Goal: Transaction & Acquisition: Purchase product/service

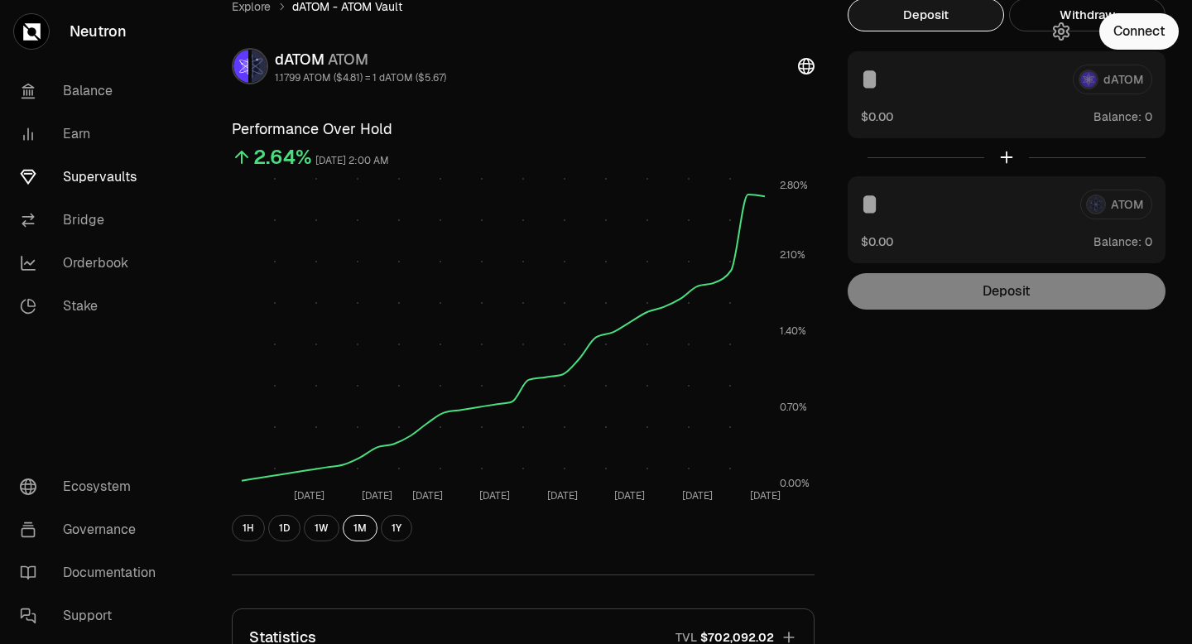
scroll to position [59, 0]
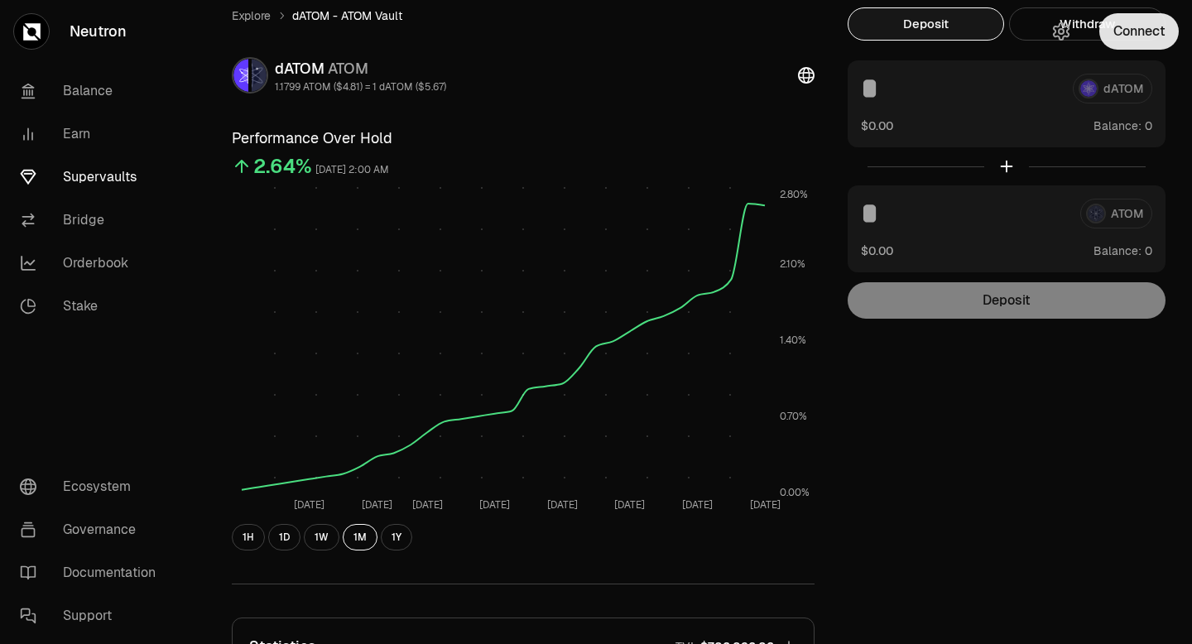
click at [1140, 28] on button "Connect" at bounding box center [1138, 31] width 79 height 36
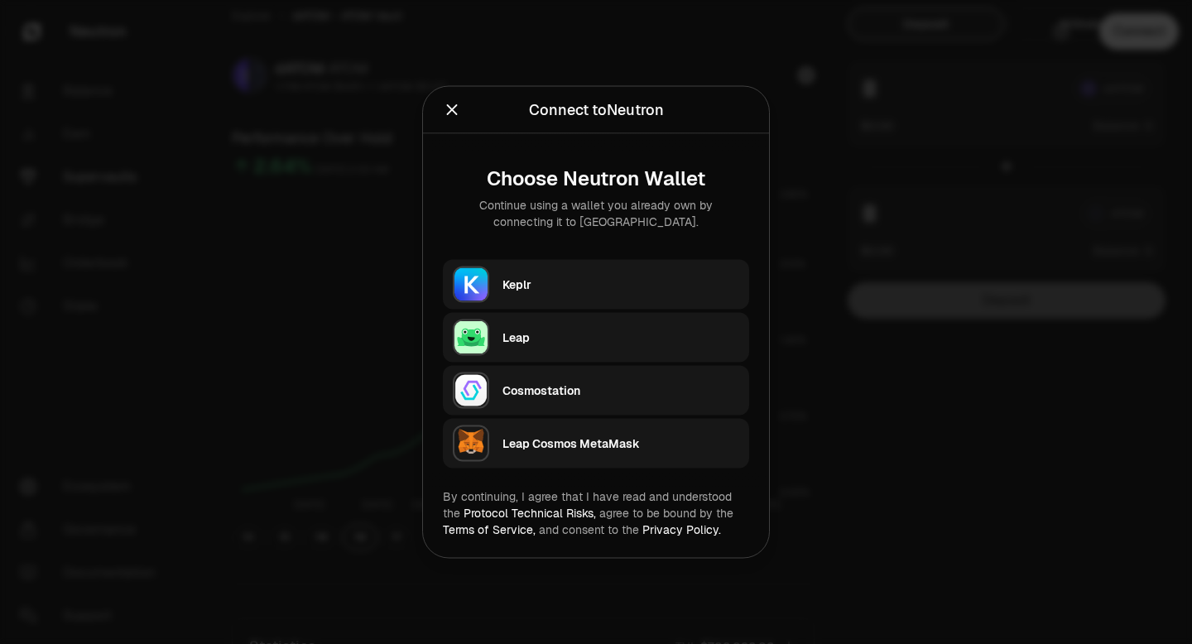
click at [659, 285] on div "Keplr" at bounding box center [620, 284] width 237 height 17
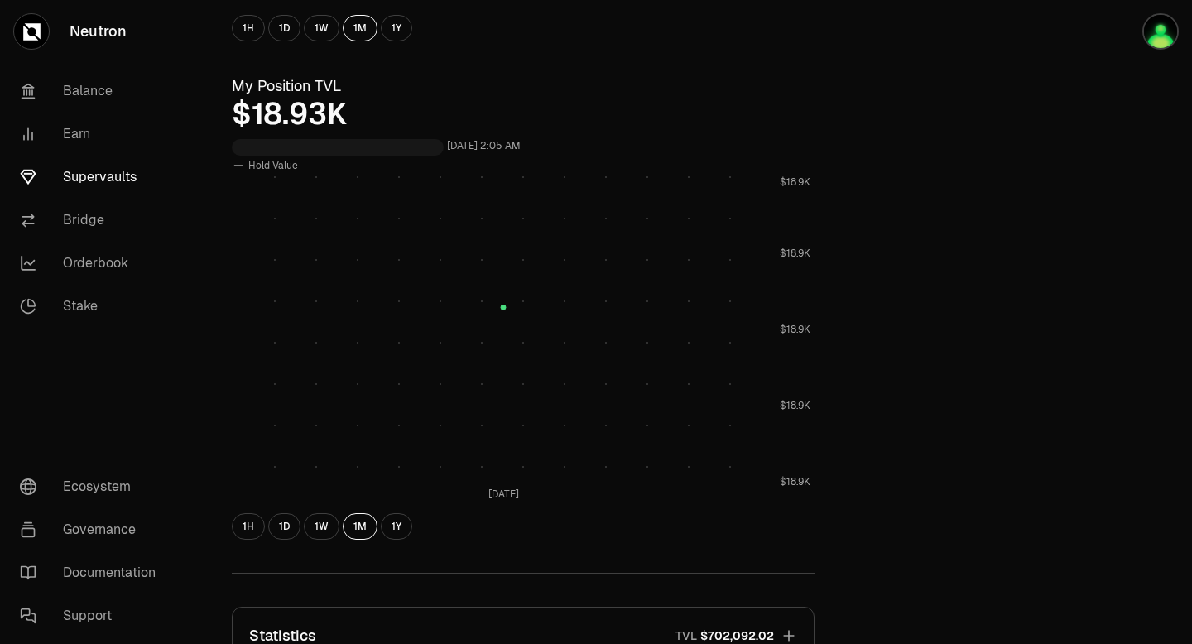
scroll to position [556, 0]
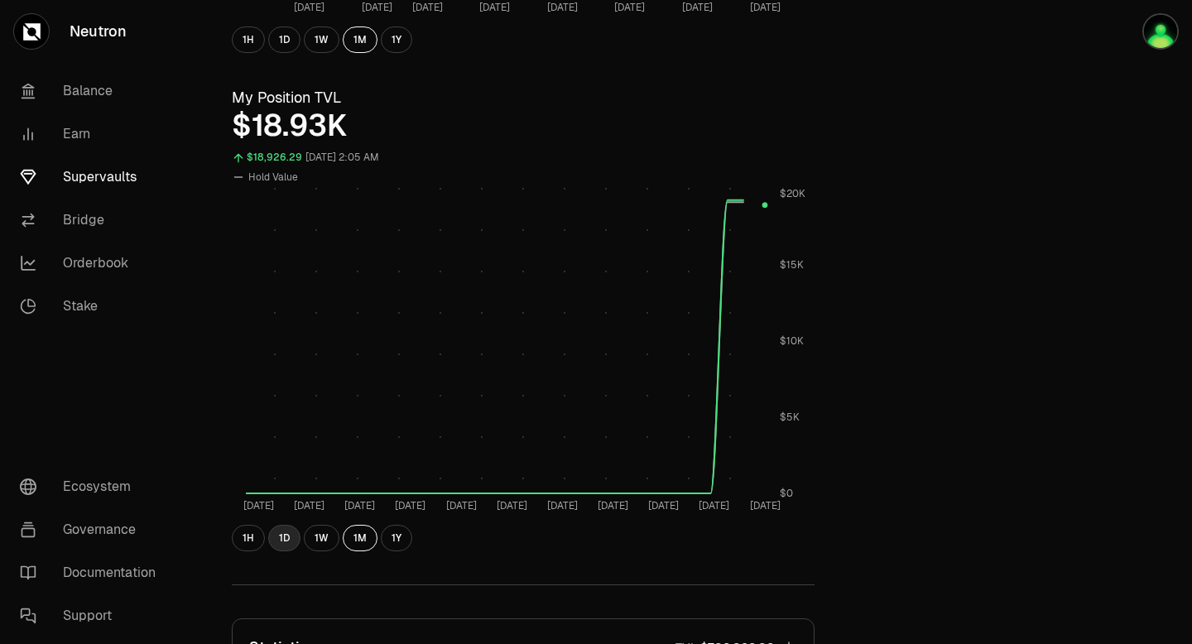
click at [286, 542] on button "1D" at bounding box center [284, 538] width 32 height 26
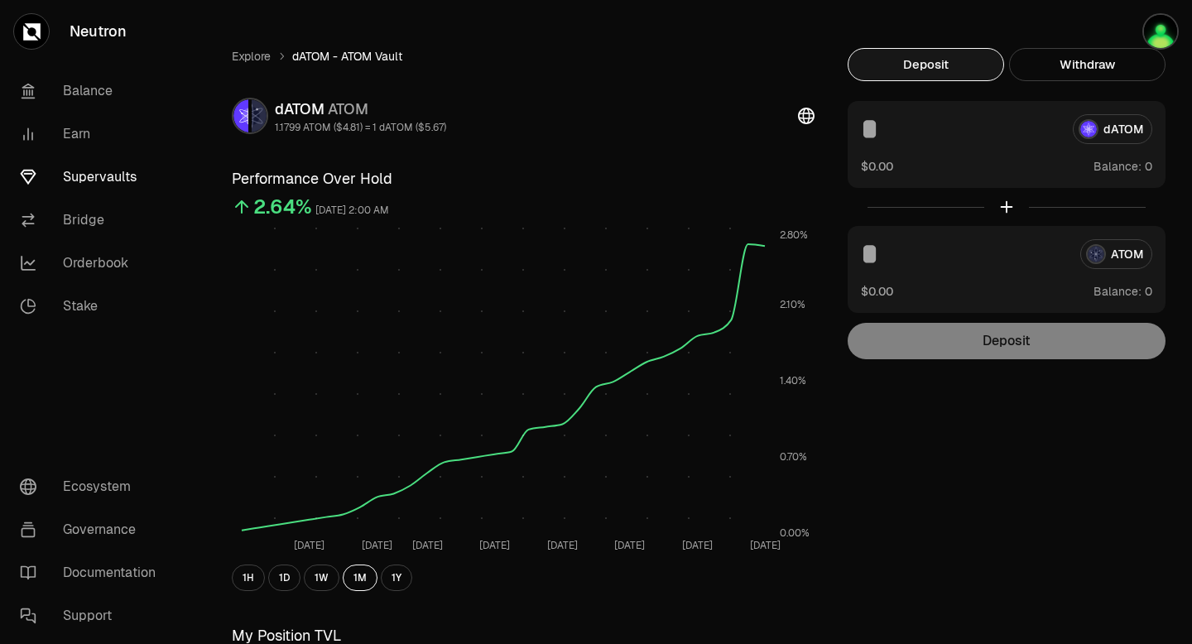
scroll to position [0, 0]
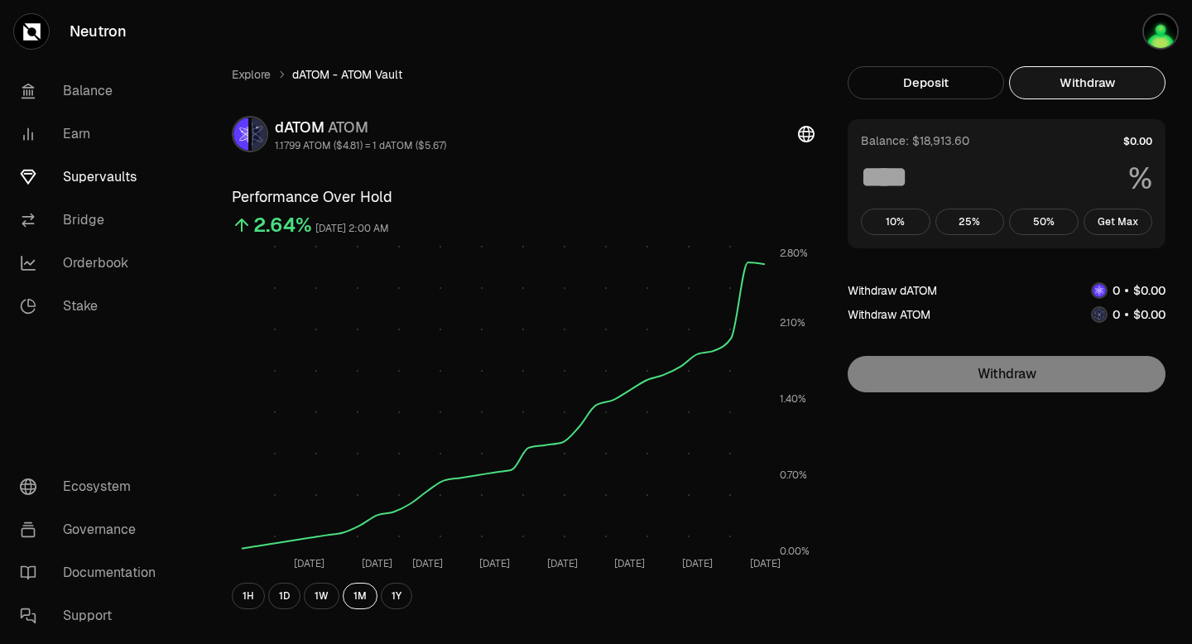
click at [1097, 77] on button "Withdraw" at bounding box center [1087, 82] width 156 height 33
click at [1114, 227] on button "Get Max" at bounding box center [1119, 222] width 70 height 26
type input "***"
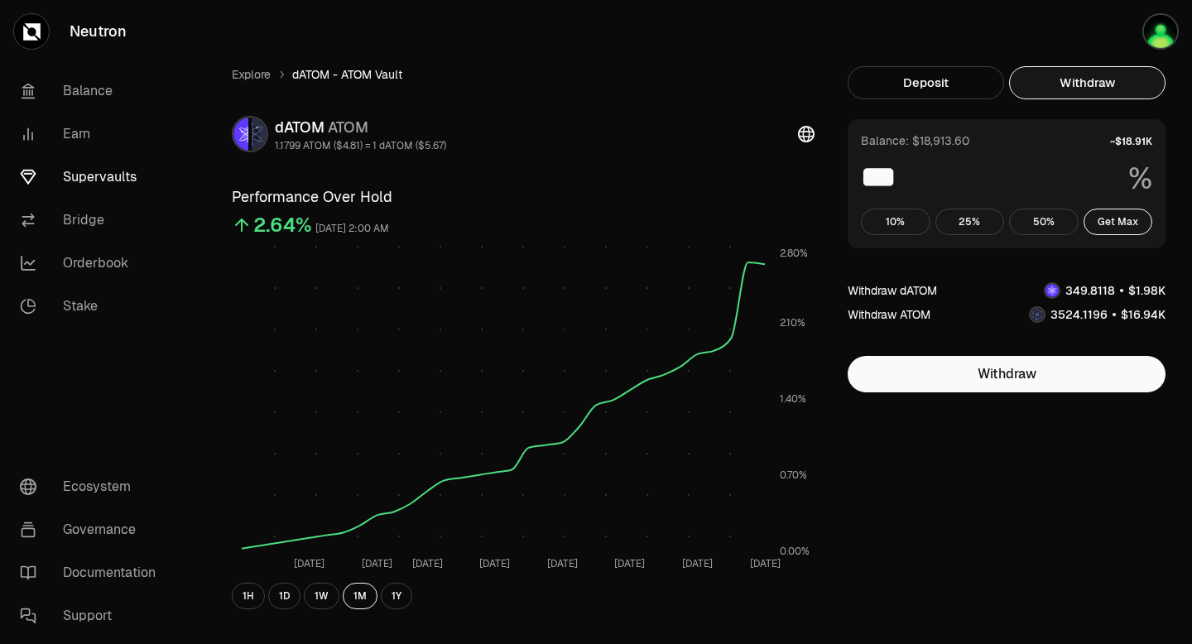
drag, startPoint x: 1065, startPoint y: 289, endPoint x: 1114, endPoint y: 296, distance: 49.3
click at [1114, 296] on span "0 1 2 3 4 5 6 7 8 9 0 1 2 3 4 5 6 7 8 9 0 1 2 3 4 5 6 7 8 9 . 0 1 2 3 4 5 6 7 8…" at bounding box center [1090, 289] width 61 height 17
click at [87, 87] on link "Balance" at bounding box center [93, 91] width 172 height 43
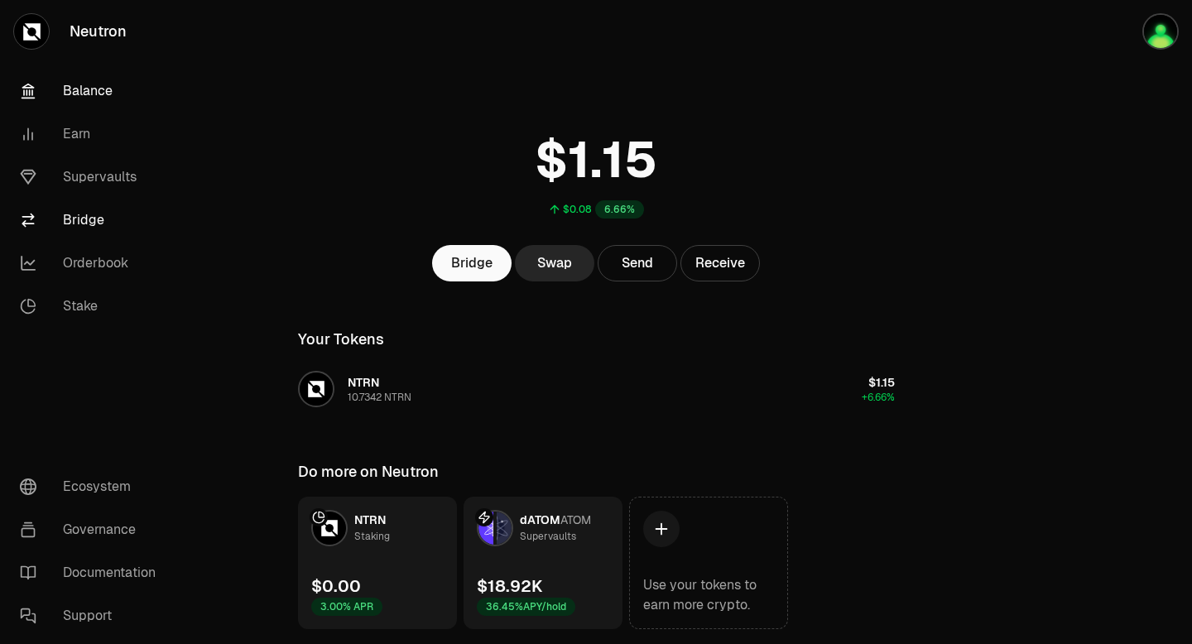
click at [89, 227] on link "Bridge" at bounding box center [93, 220] width 172 height 43
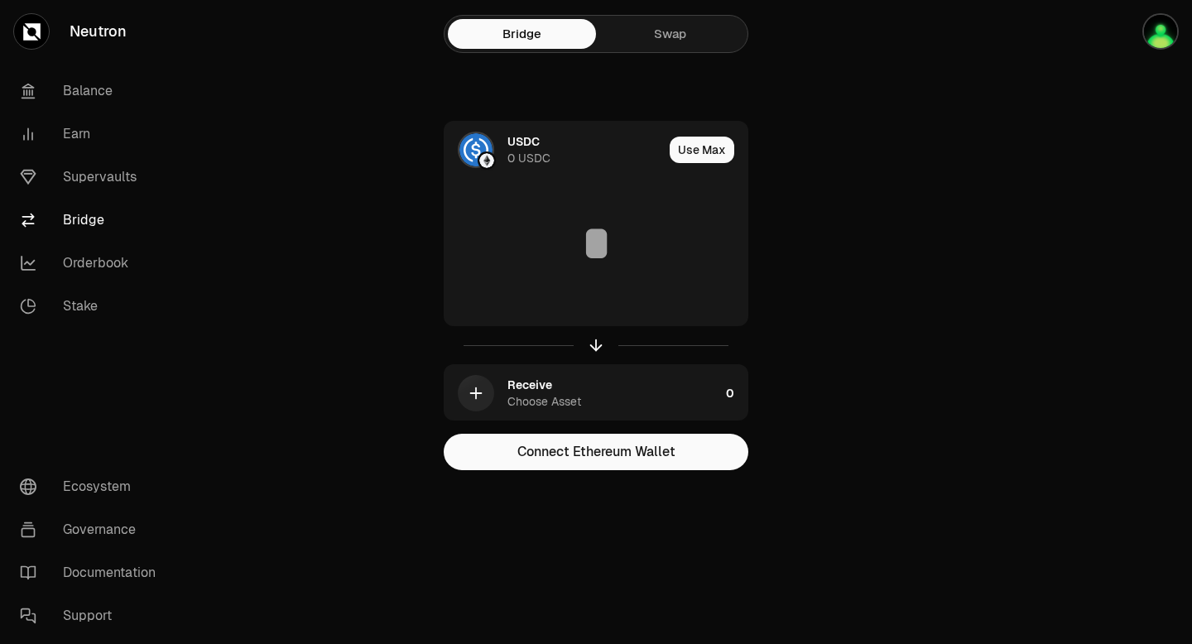
click at [693, 26] on link "Swap" at bounding box center [670, 34] width 148 height 30
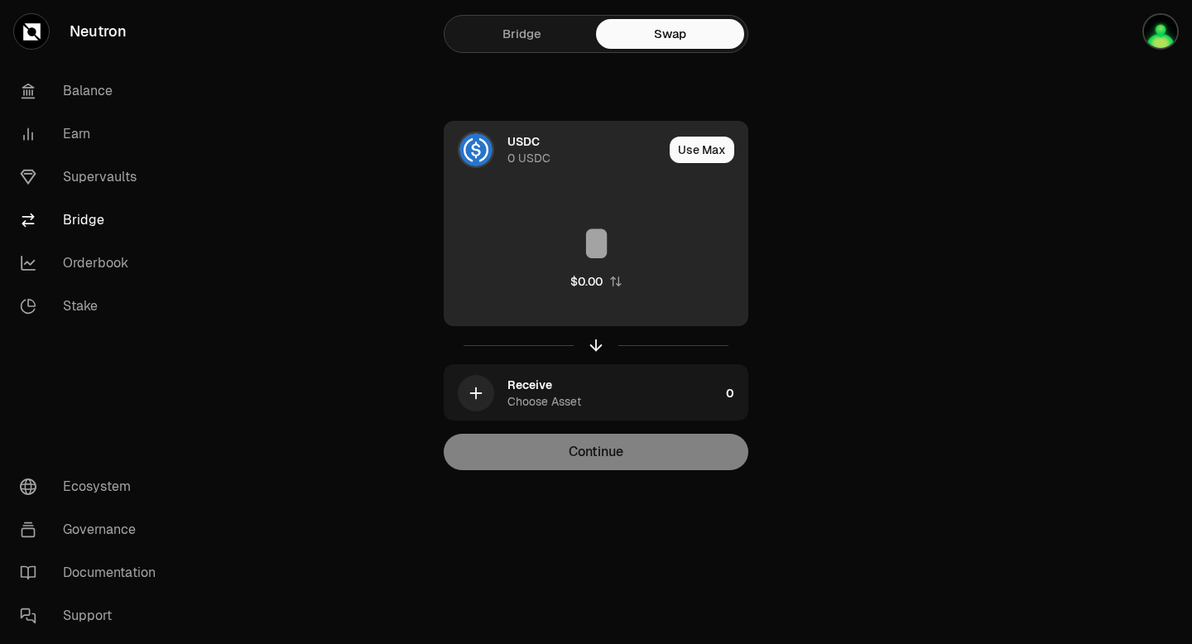
click at [517, 142] on div "USDC" at bounding box center [523, 141] width 32 height 17
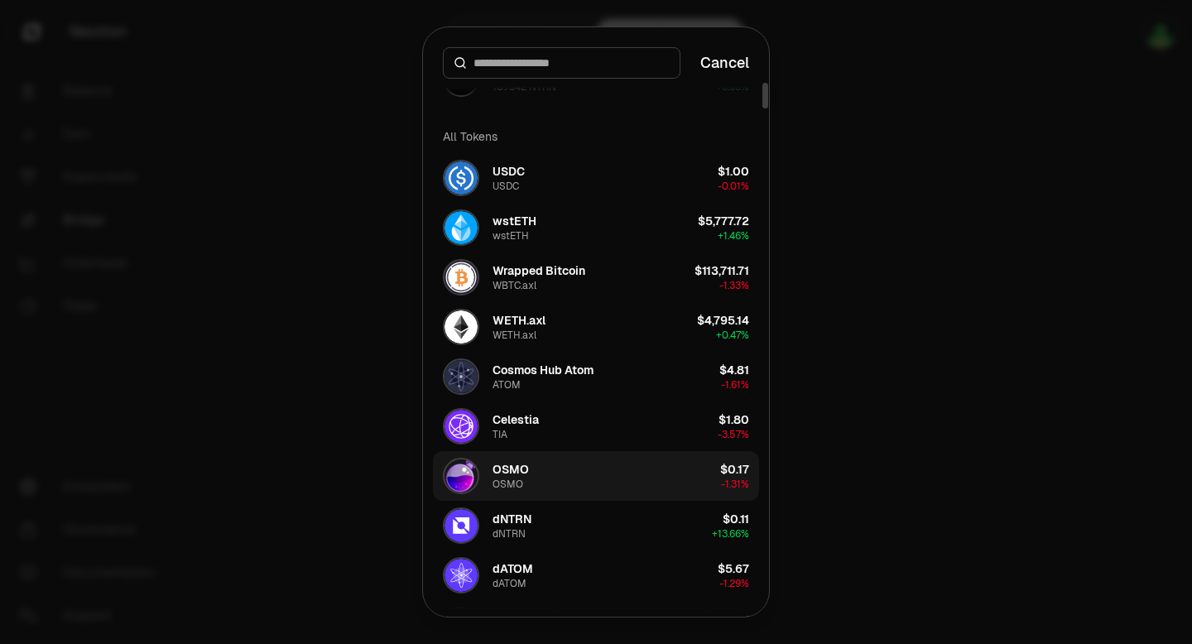
scroll to position [72, 0]
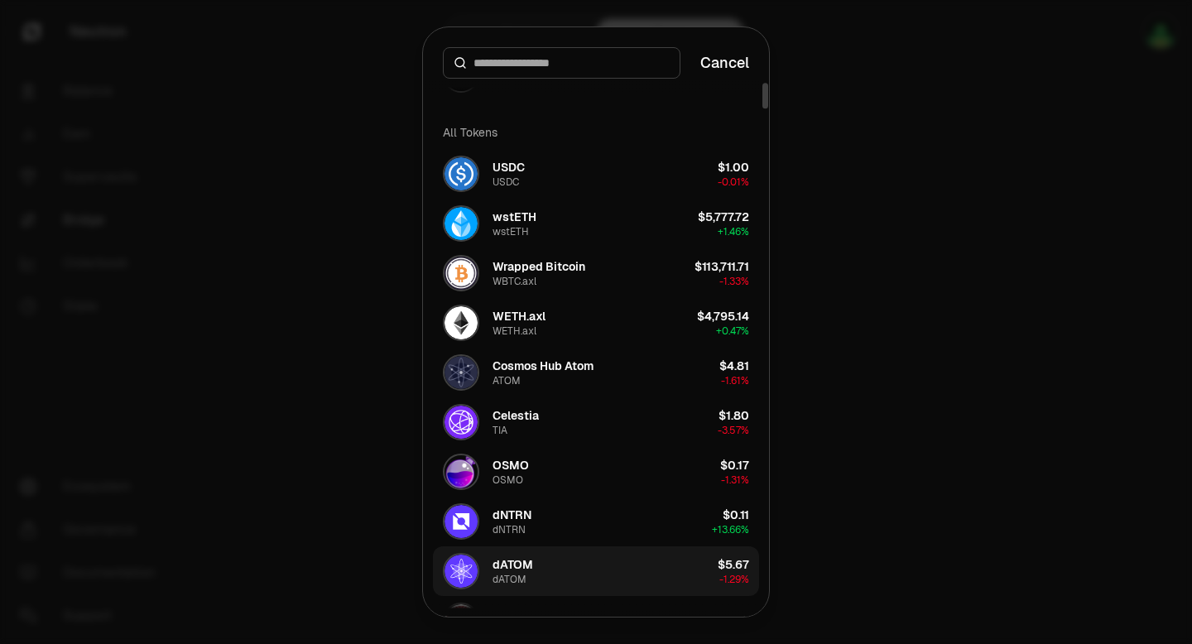
click at [541, 573] on button "dATOM dATOM $5.67 -1.29%" at bounding box center [596, 571] width 326 height 50
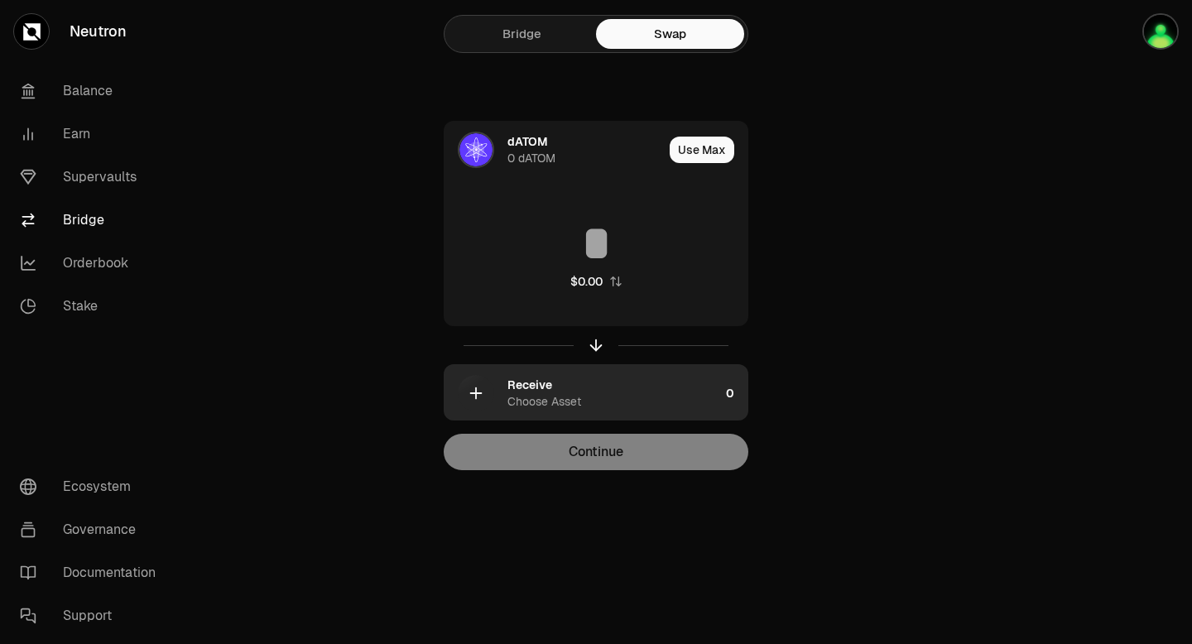
click at [531, 389] on div "Receive" at bounding box center [529, 385] width 45 height 17
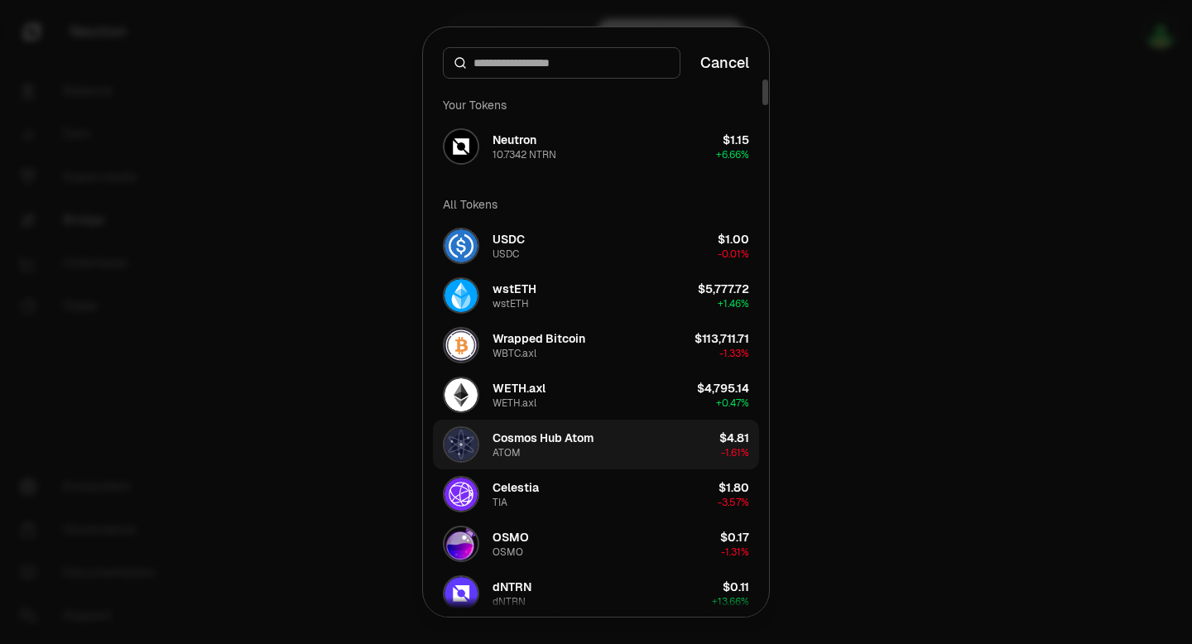
click at [526, 445] on div "Cosmos Hub Atom" at bounding box center [543, 438] width 101 height 17
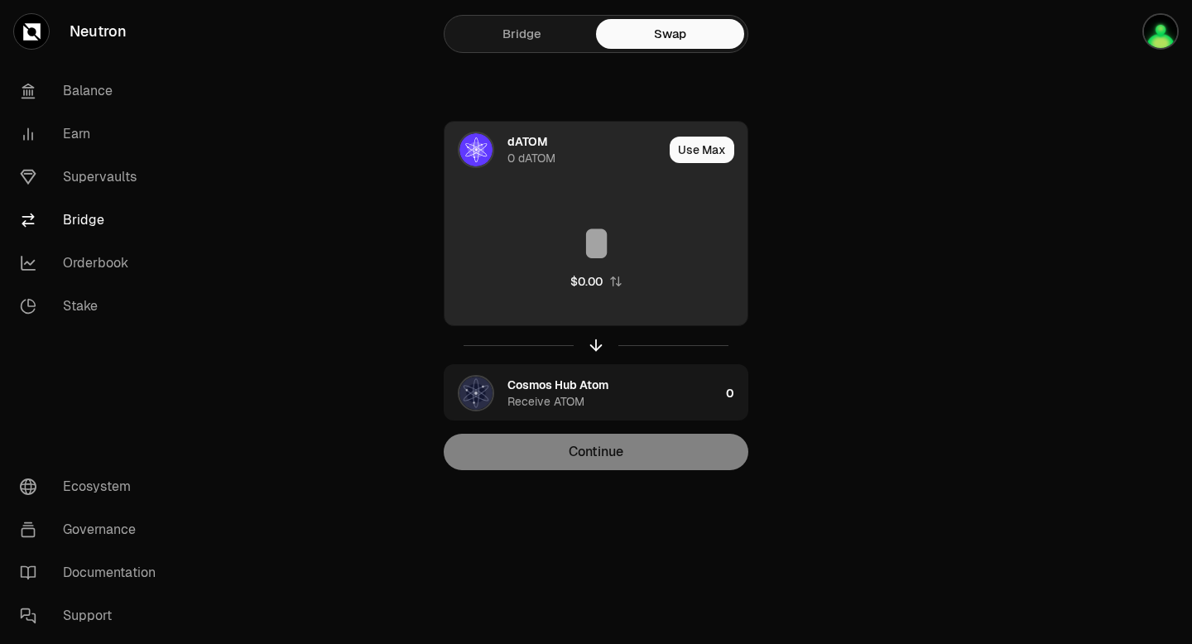
click at [593, 255] on input at bounding box center [596, 244] width 303 height 50
paste input "********"
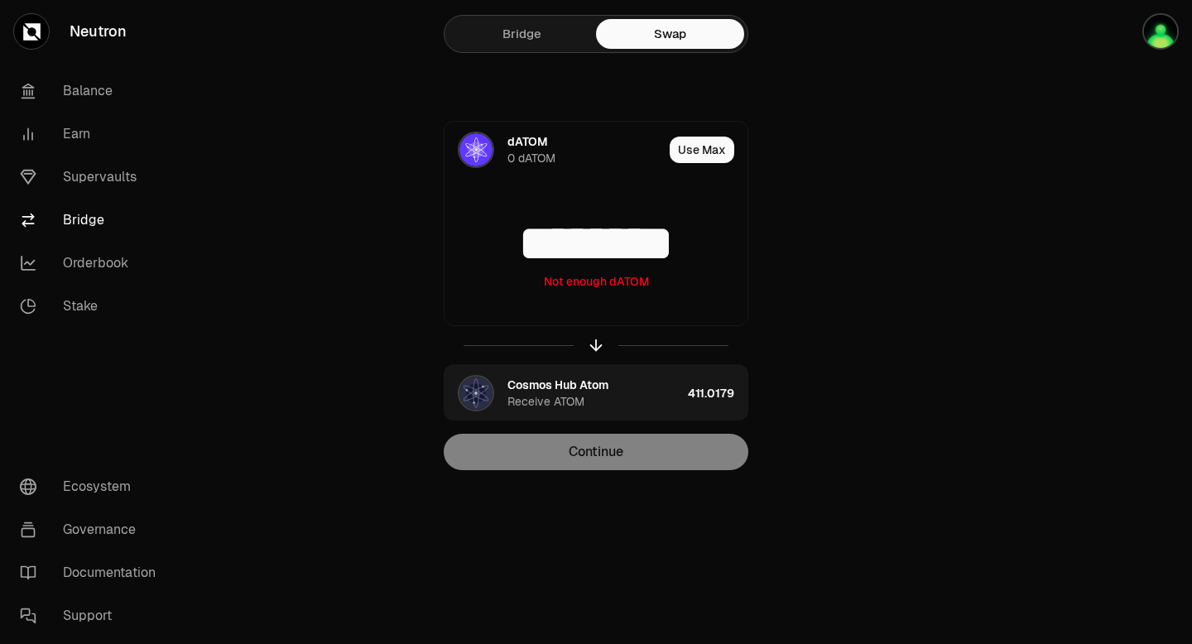
type input "********"
